Goal: Information Seeking & Learning: Learn about a topic

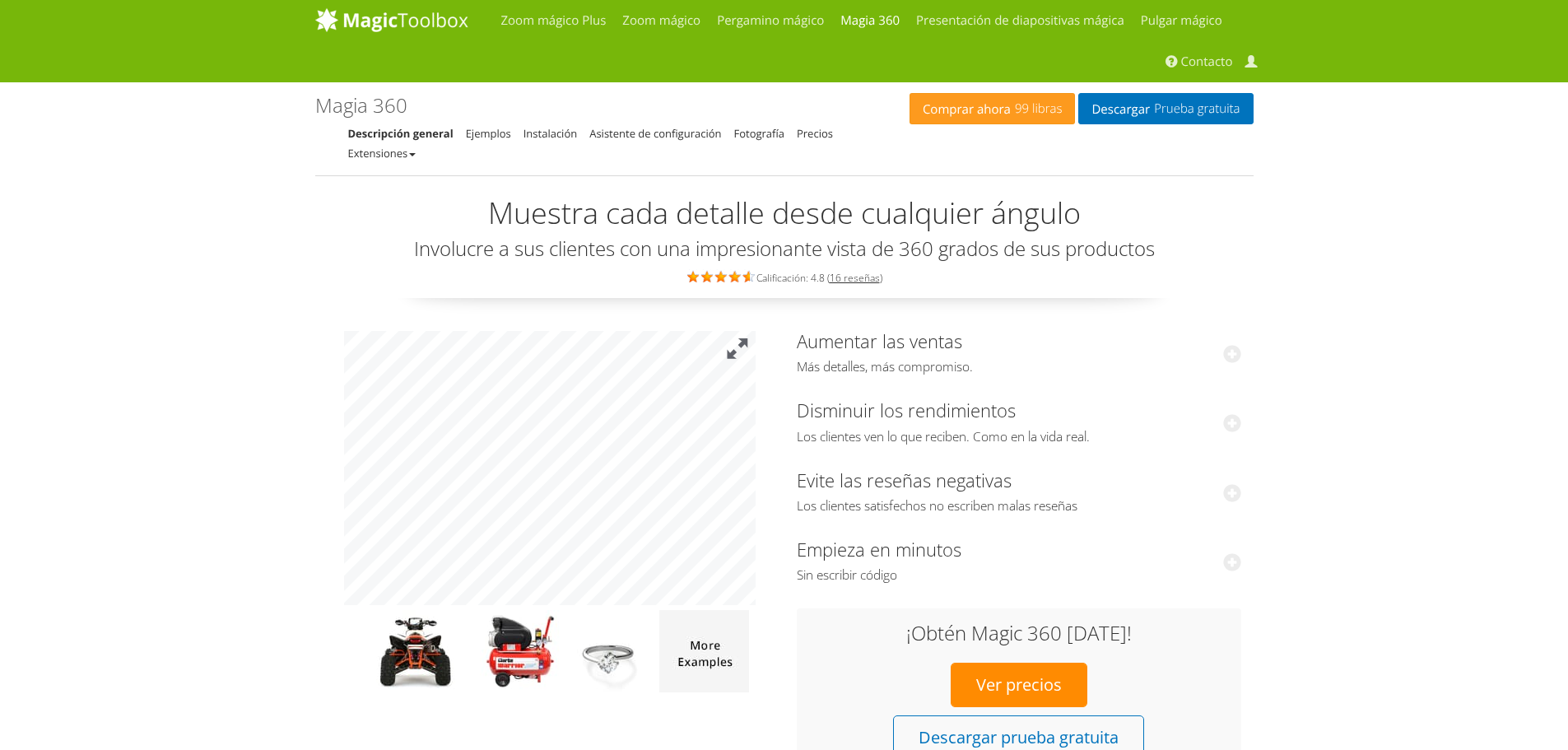
click at [734, 348] on button at bounding box center [737, 349] width 36 height 36
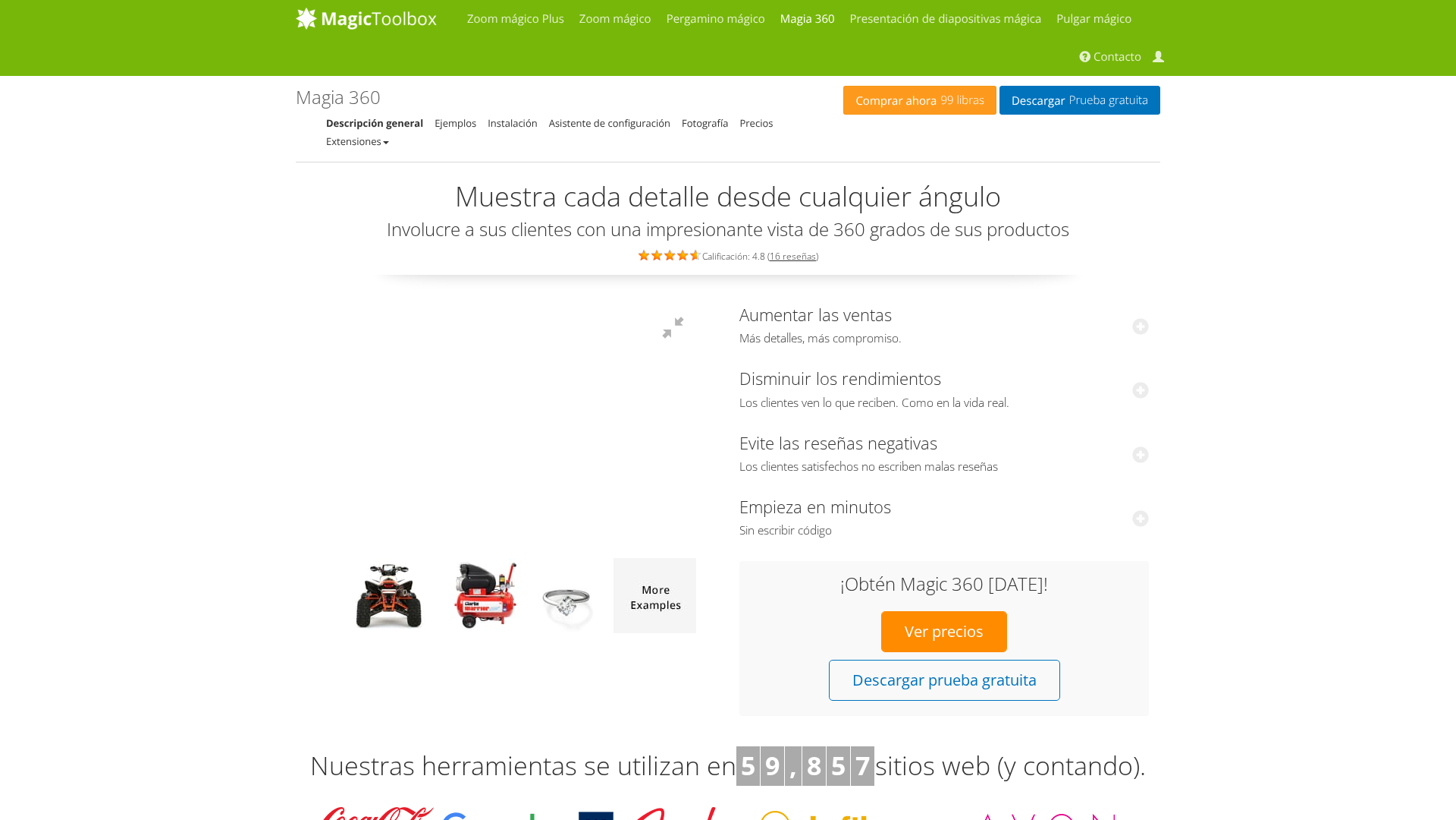
click at [696, 305] on div at bounding box center [507, 432] width 379 height 253
click at [696, 478] on div at bounding box center [507, 432] width 379 height 253
